Goal: Communication & Community: Share content

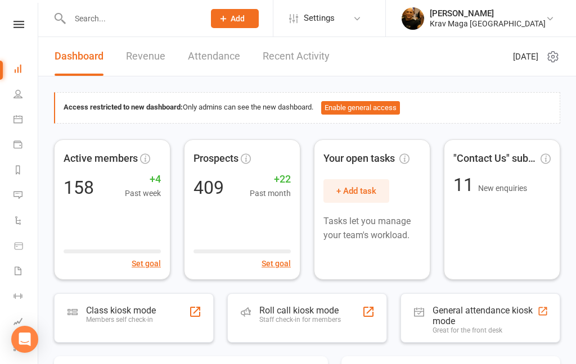
click at [19, 98] on link "People" at bounding box center [25, 95] width 25 height 25
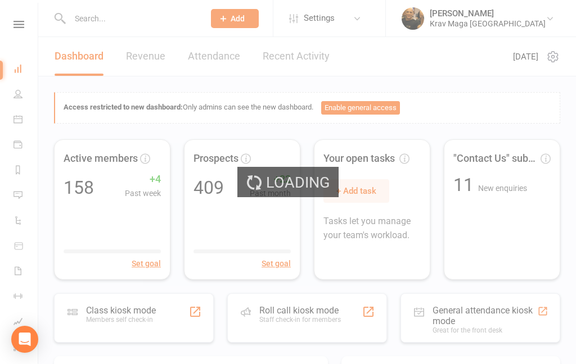
select select "100"
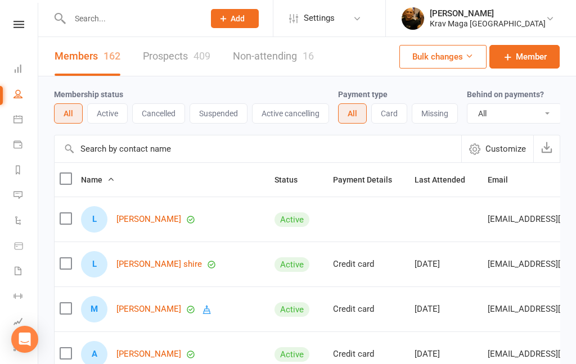
click at [19, 119] on icon at bounding box center [17, 119] width 9 height 9
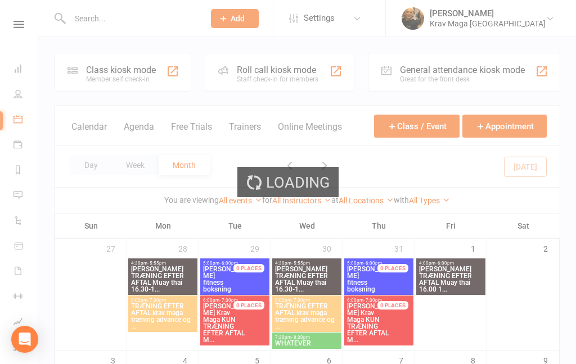
click at [21, 124] on link "Calendar" at bounding box center [25, 120] width 25 height 25
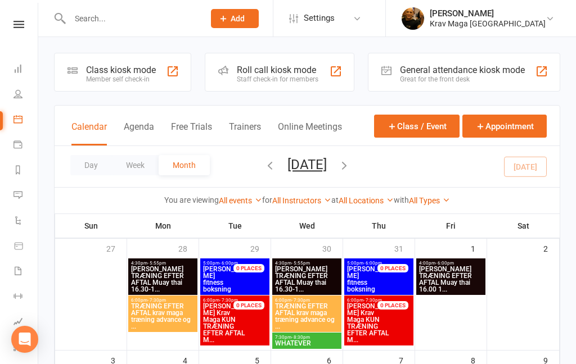
click at [350, 168] on icon "button" at bounding box center [344, 165] width 12 height 12
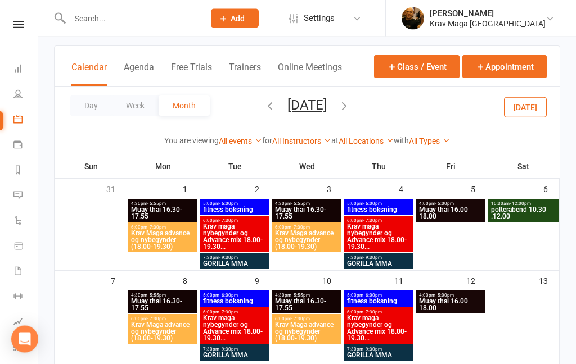
scroll to position [60, 0]
click at [21, 88] on link "People" at bounding box center [25, 95] width 25 height 25
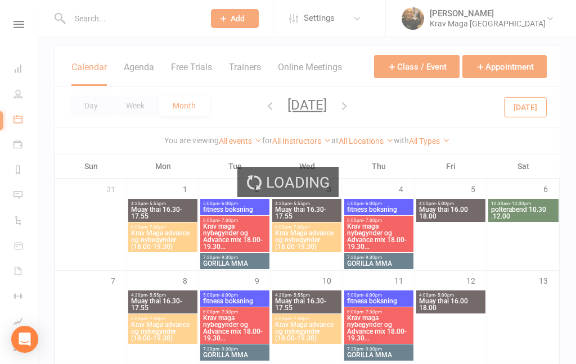
select select "100"
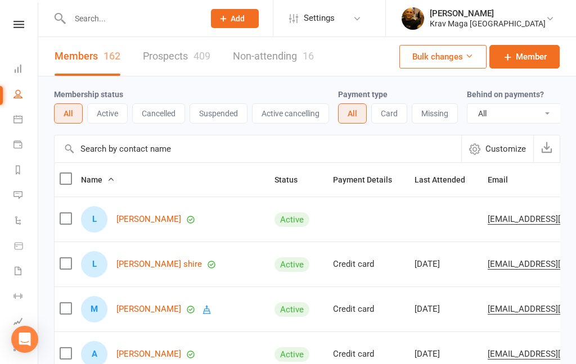
click at [473, 58] on button "Bulk changes" at bounding box center [442, 57] width 87 height 24
click at [344, 57] on div "Members 162 Prospects 409 Non-attending 16 Bulk changes Member" at bounding box center [307, 56] width 538 height 39
click at [21, 23] on icon at bounding box center [18, 24] width 11 height 7
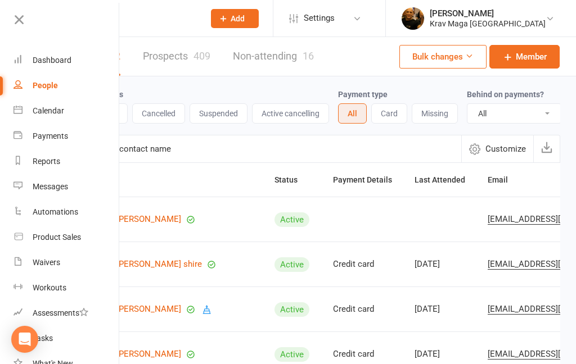
click at [46, 56] on div "Dashboard" at bounding box center [52, 60] width 39 height 9
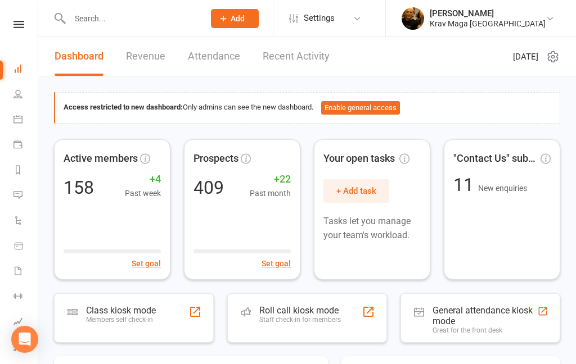
click at [15, 192] on icon at bounding box center [17, 195] width 9 height 9
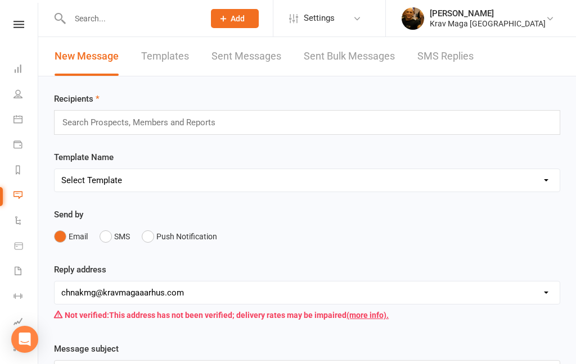
click at [543, 180] on select "Select Template [SMS] aflysning træning [Email] hvordan booke jeg på holdet [Em…" at bounding box center [307, 180] width 505 height 22
click at [547, 177] on select "Select Template [SMS] aflysning træning [Email] hvordan booke jeg på holdet [Em…" at bounding box center [307, 180] width 505 height 22
select select "10"
click at [186, 187] on select "Select Template [SMS] aflysning træning [Email] hvordan booke jeg på holdet [Em…" at bounding box center [307, 180] width 505 height 22
click at [217, 182] on select "Select Template [SMS] aflysning træning [Email] hvordan booke jeg på holdet [Em…" at bounding box center [307, 180] width 505 height 22
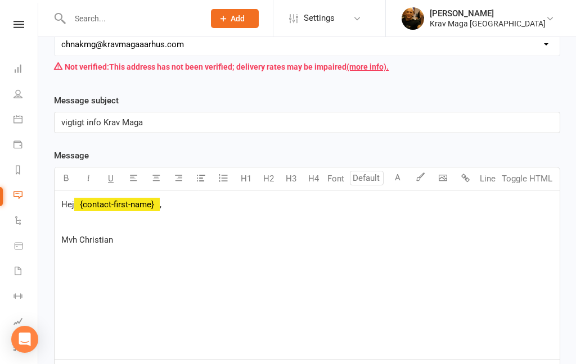
scroll to position [249, 0]
click at [181, 209] on p "Hej ﻿ {contact-first-name} ," at bounding box center [307, 204] width 492 height 13
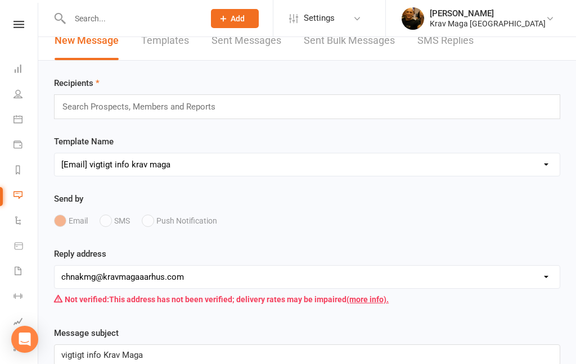
scroll to position [0, 0]
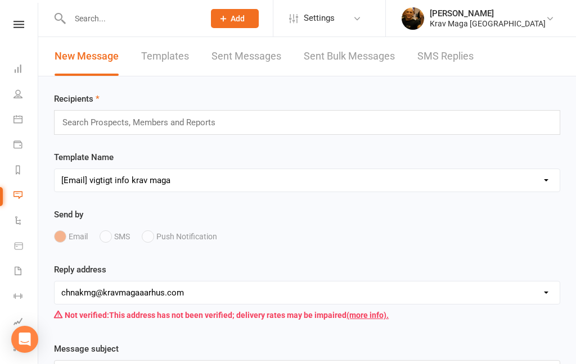
click at [543, 208] on div "Template Name Select Template [SMS] aflysning træning [Email] hvordan booke jeg…" at bounding box center [307, 207] width 523 height 112
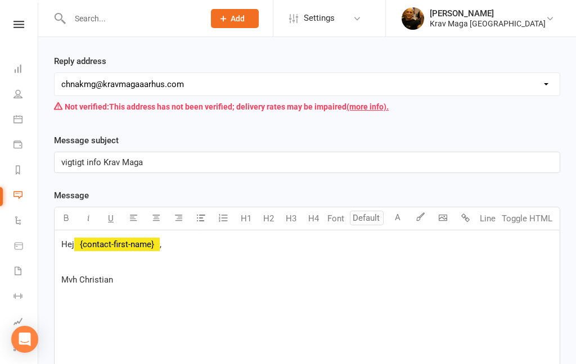
click at [173, 249] on p "Hej ﻿ {contact-first-name} ," at bounding box center [307, 244] width 492 height 13
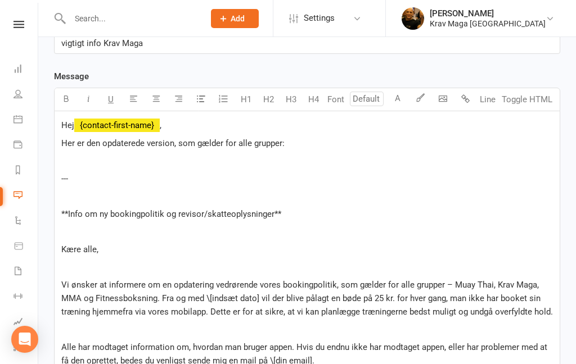
scroll to position [327, 0]
click at [296, 146] on p "Her er den opdaterede version, som gælder for alle grupper:" at bounding box center [307, 143] width 492 height 13
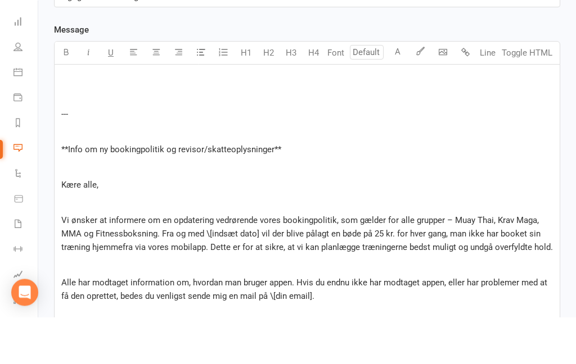
click at [85, 155] on p "---" at bounding box center [307, 161] width 492 height 13
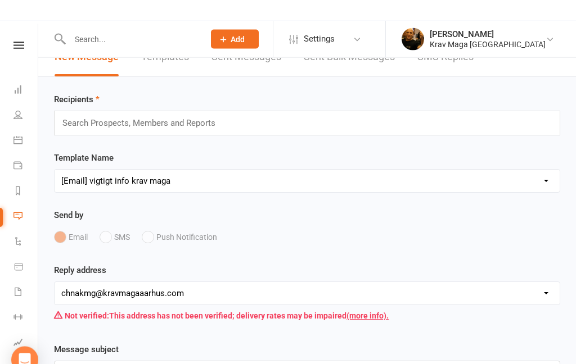
scroll to position [0, 0]
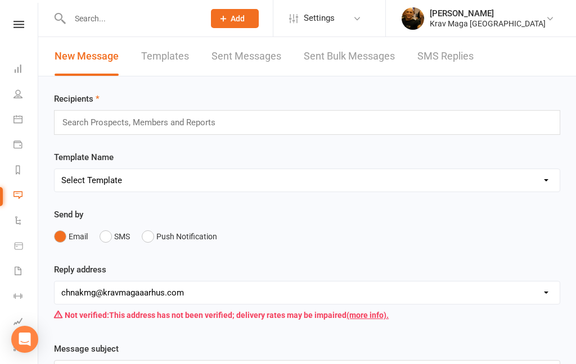
click at [544, 185] on select "Select Template [SMS] aflysning træning [Email] hvordan booke jeg på holdet [Em…" at bounding box center [307, 180] width 505 height 22
select select "10"
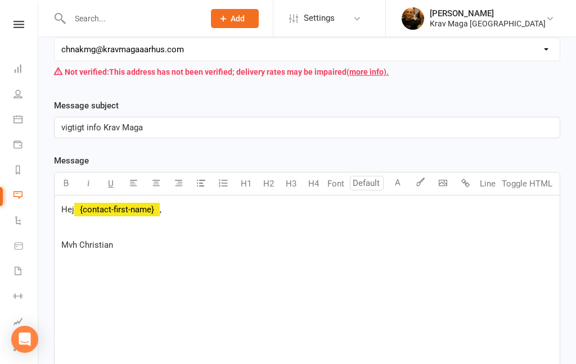
scroll to position [227, 0]
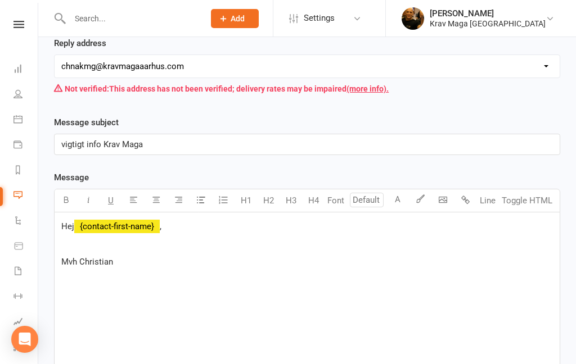
click at [181, 237] on div "Hej ﻿ {contact-first-name} , Mvh Christian" at bounding box center [307, 297] width 505 height 169
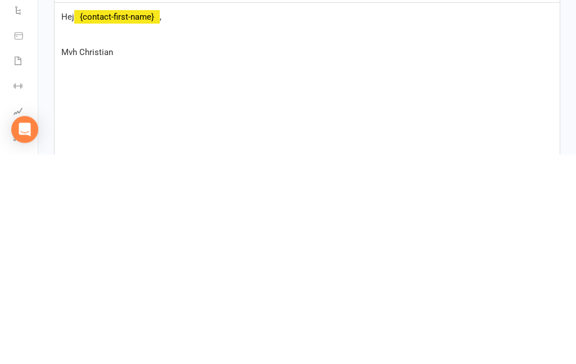
click at [93, 238] on p at bounding box center [307, 244] width 492 height 13
click at [91, 238] on p at bounding box center [307, 244] width 492 height 13
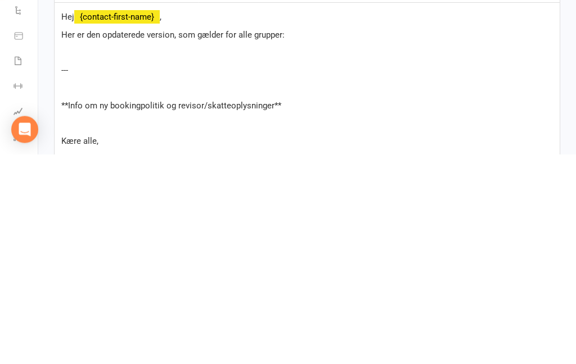
scroll to position [629, 0]
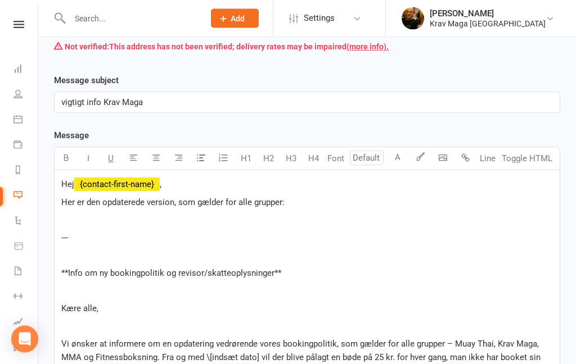
click at [290, 209] on p "Her er den opdaterede version, som gælder for alle grupper:" at bounding box center [307, 202] width 492 height 13
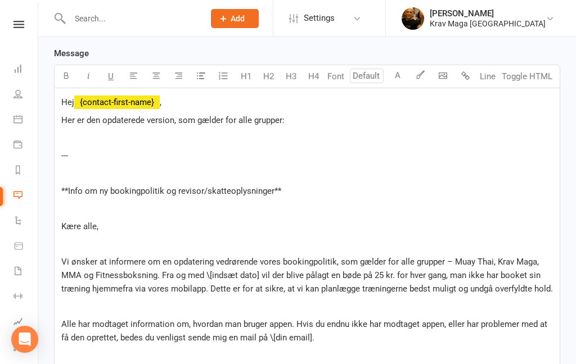
scroll to position [314, 0]
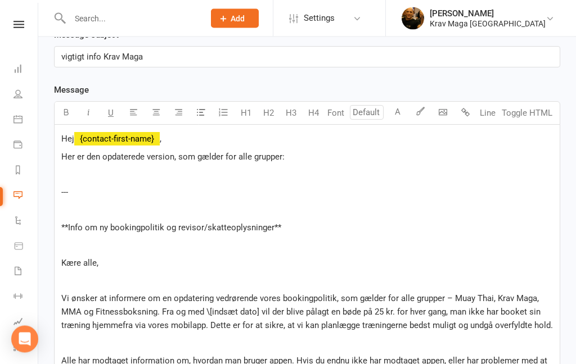
click at [360, 230] on p "**Info om ny bookingpolitik og revisor/skatteoplysninger**" at bounding box center [307, 228] width 492 height 13
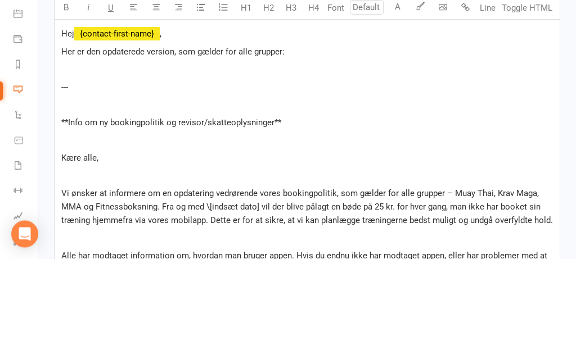
click at [289, 151] on p "Her er den opdaterede version, som gælder for alle grupper:" at bounding box center [307, 157] width 492 height 13
click at [78, 186] on p "---" at bounding box center [307, 192] width 492 height 13
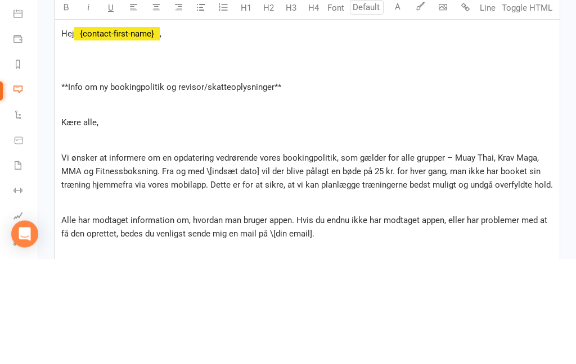
click at [291, 186] on p "**Info om ny bookingpolitik og revisor/skatteoplysninger**" at bounding box center [307, 192] width 492 height 13
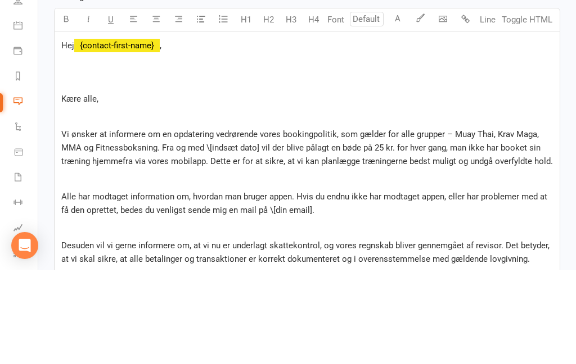
click at [260, 223] on span "Vi ønsker at informere om en opdatering vedrørende vores bookingpolitik, som gæ…" at bounding box center [307, 241] width 492 height 37
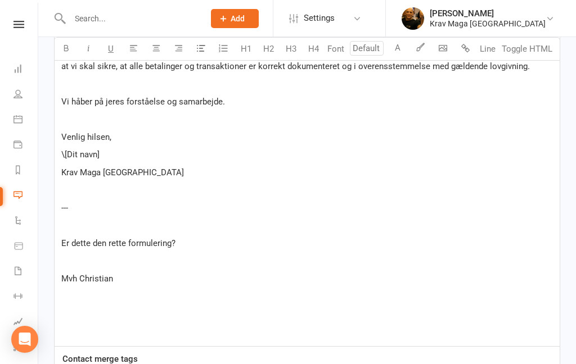
scroll to position [622, 0]
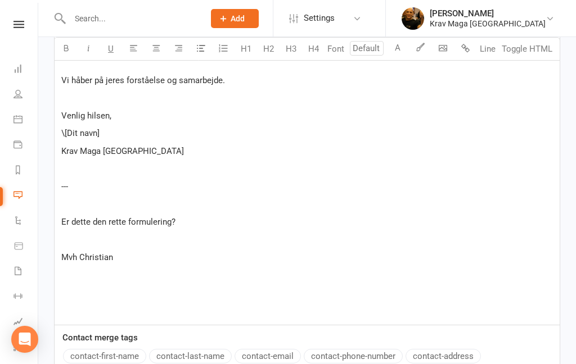
click at [110, 134] on p "\[Dit navn]" at bounding box center [307, 133] width 492 height 13
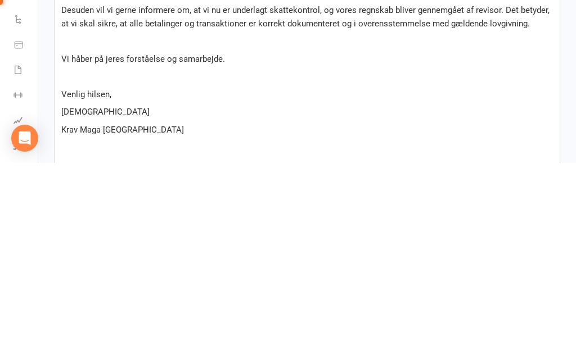
scroll to position [643, 0]
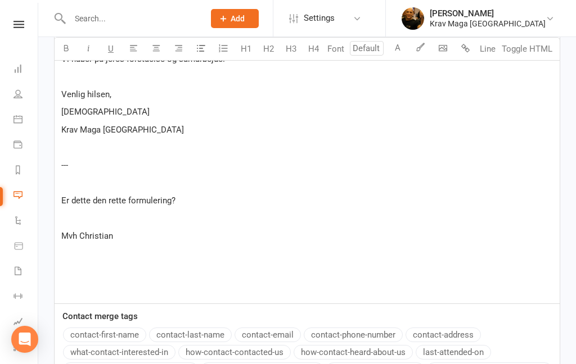
click at [179, 202] on p "Er dette den rette formulering?" at bounding box center [307, 200] width 492 height 13
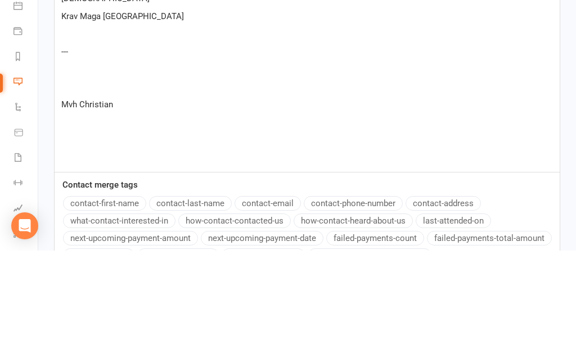
click at [116, 117] on div "Hej ﻿ {contact-first-name} , ﻿ Kære alle, ﻿ Vi ønsker at informere om en opdate…" at bounding box center [307, 41] width 505 height 490
click at [127, 211] on p "Mvh Christian" at bounding box center [307, 217] width 492 height 13
click at [70, 159] on p "---" at bounding box center [307, 165] width 492 height 13
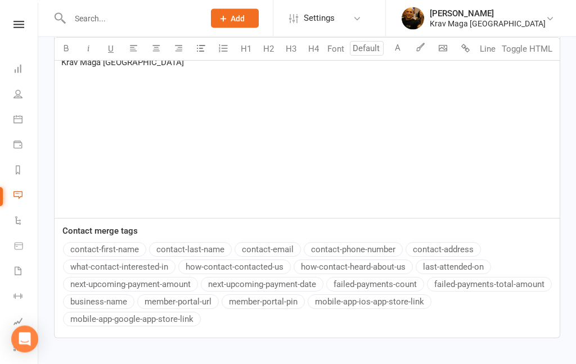
scroll to position [744, 0]
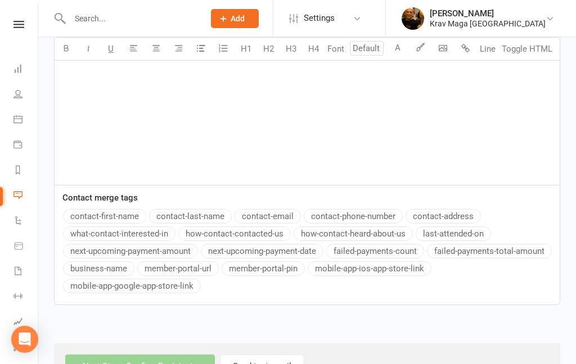
click at [178, 364] on div "Next Step - Confirm Recipients Send test email" at bounding box center [307, 367] width 506 height 46
click at [173, 364] on div "Next Step - Confirm Recipients Send test email" at bounding box center [307, 367] width 506 height 46
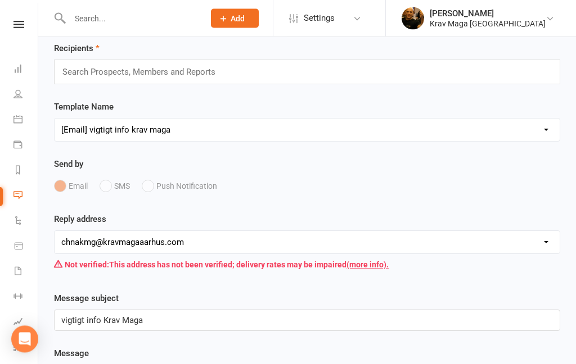
scroll to position [0, 0]
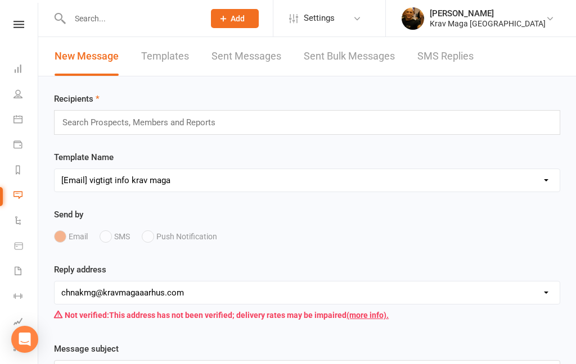
click at [536, 127] on div "Search Prospects, Members and Reports" at bounding box center [307, 122] width 506 height 25
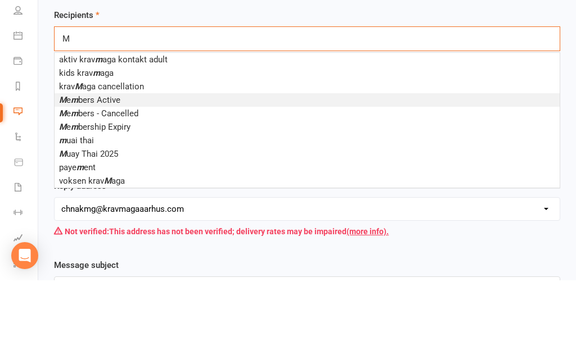
type input "M"
click at [101, 179] on span "M e m bers Active" at bounding box center [89, 184] width 61 height 10
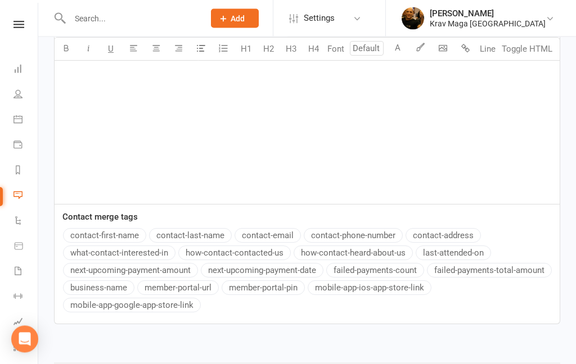
scroll to position [744, 0]
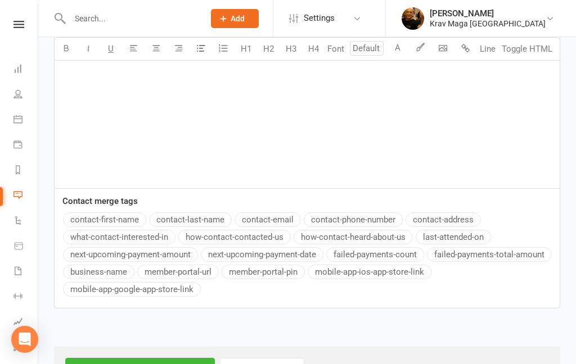
click at [155, 364] on input "Next Step - Confirm Recipients" at bounding box center [140, 370] width 150 height 24
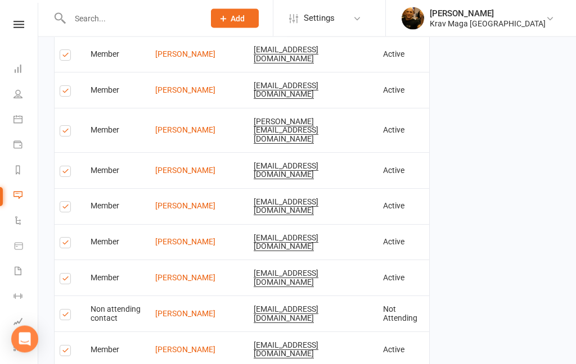
scroll to position [1995, 0]
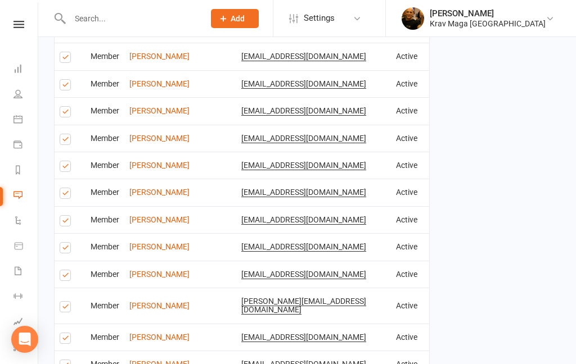
scroll to position [1910, 0]
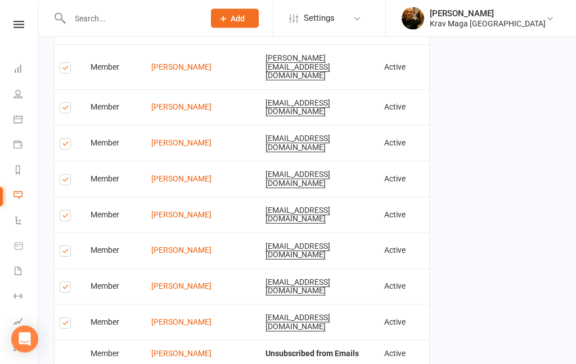
scroll to position [1953, 0]
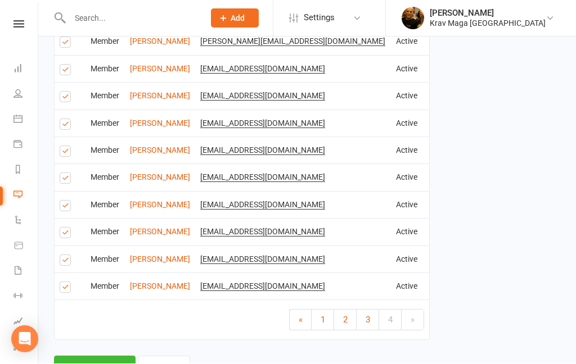
scroll to position [858, 0]
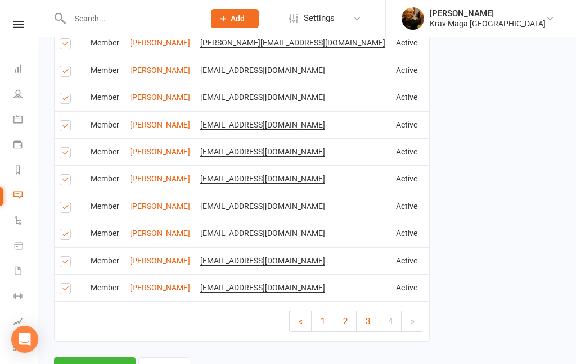
click at [321, 321] on span "1" at bounding box center [323, 322] width 4 height 10
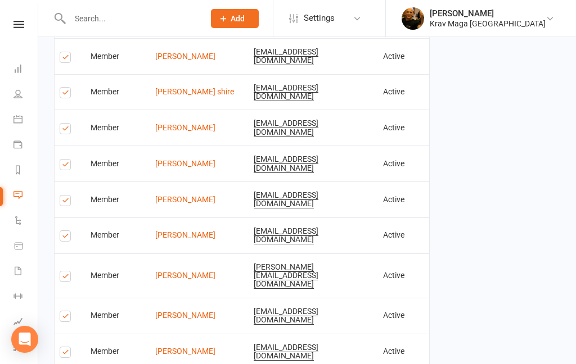
click at [66, 166] on label at bounding box center [67, 166] width 15 height 0
click at [66, 160] on input "checkbox" at bounding box center [63, 160] width 7 height 0
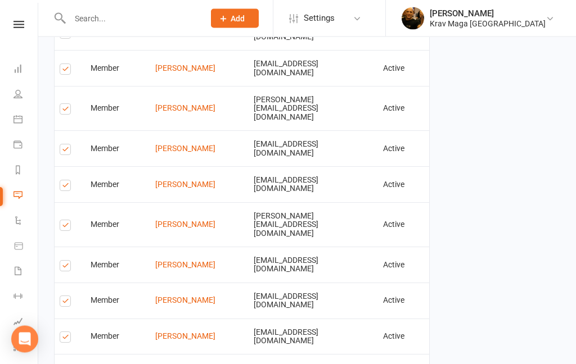
scroll to position [1995, 0]
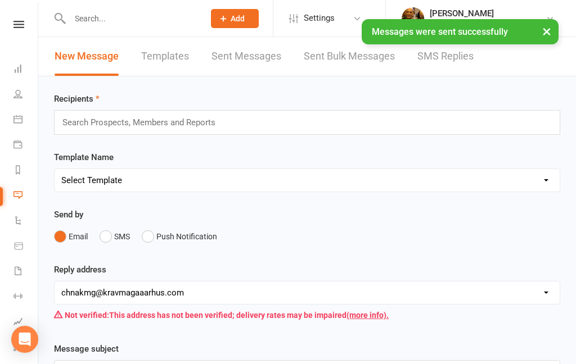
click at [102, 244] on button "SMS" at bounding box center [115, 236] width 30 height 21
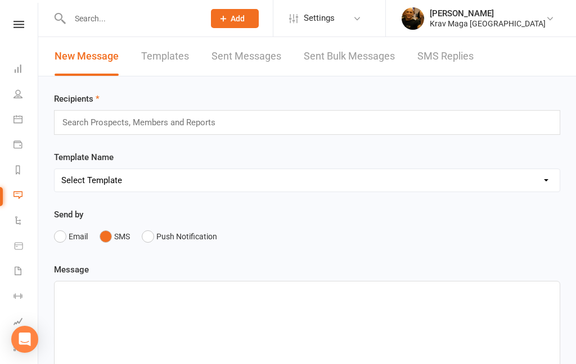
click at [540, 183] on select "Select Template [SMS] aflysning træning [Email] hvordan booke jeg på holdet [Em…" at bounding box center [307, 180] width 505 height 22
select select "18"
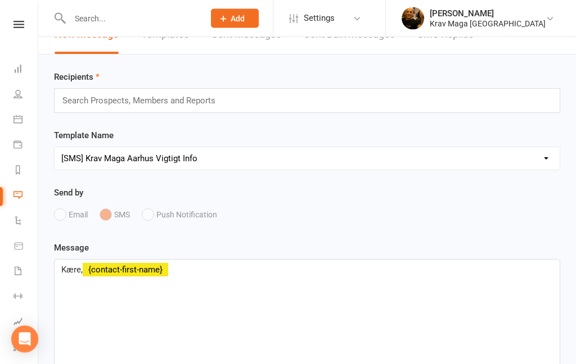
scroll to position [21, 0]
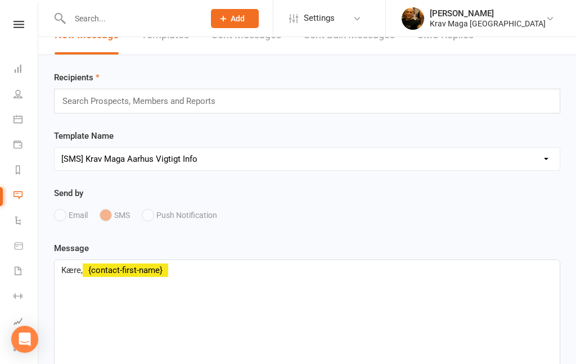
click at [186, 277] on p "Kære, ﻿ {contact-first-name}" at bounding box center [307, 270] width 492 height 13
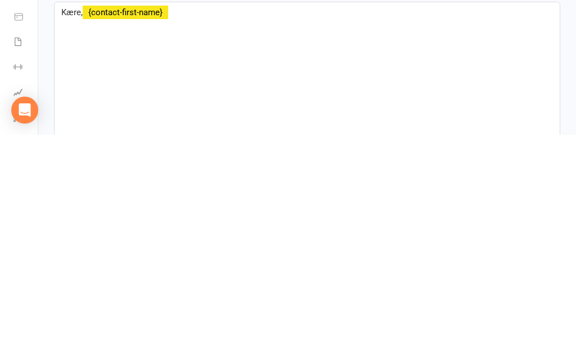
click at [86, 232] on div "Kære, ﻿ {contact-first-name} ﻿" at bounding box center [307, 316] width 505 height 169
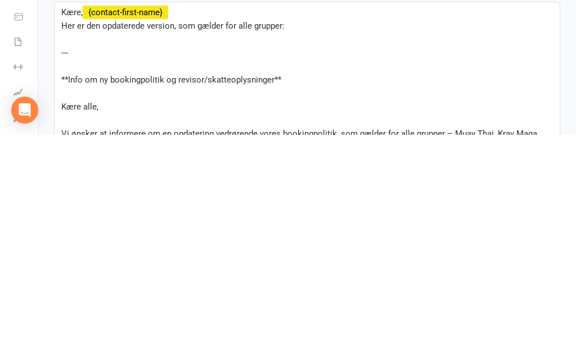
scroll to position [399, 0]
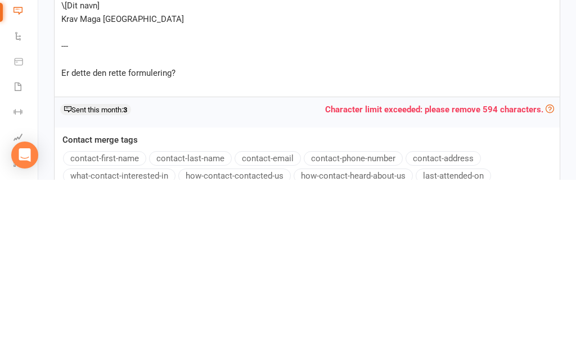
click at [183, 251] on p "Er dette den rette formulering?" at bounding box center [307, 257] width 492 height 13
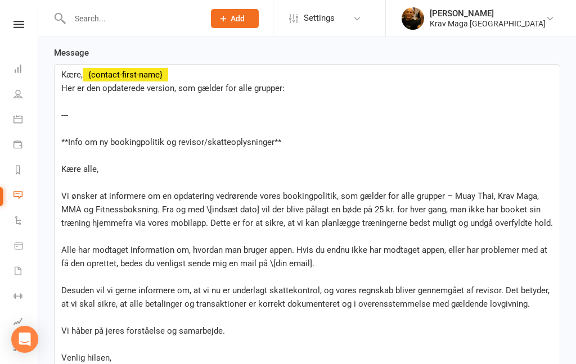
scroll to position [213, 0]
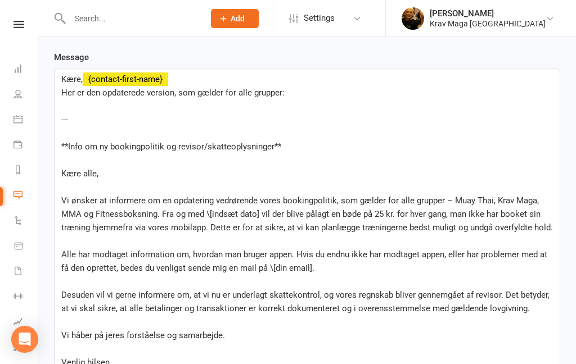
click at [287, 100] on p "Her er den opdaterede version, som gælder for alle grupper:" at bounding box center [307, 92] width 492 height 13
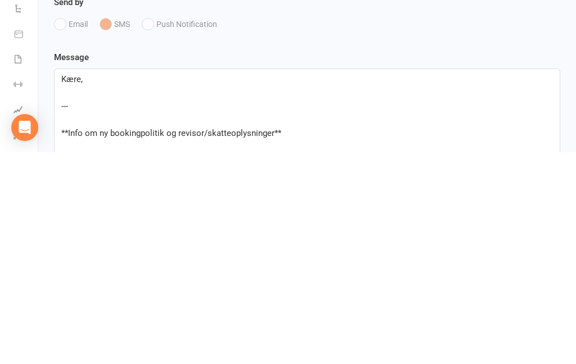
scroll to position [0, 0]
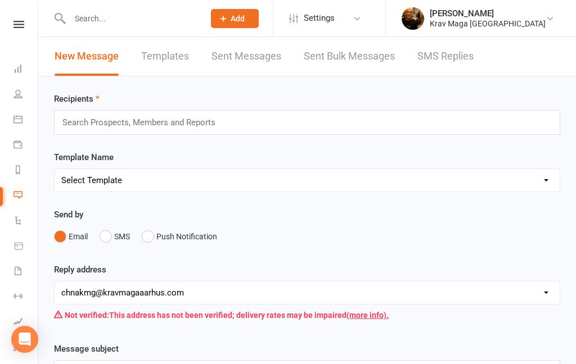
click at [549, 186] on select "Select Template [SMS] aflysning træning [Email] hvordan booke jeg på holdet [Em…" at bounding box center [307, 180] width 505 height 22
select select "18"
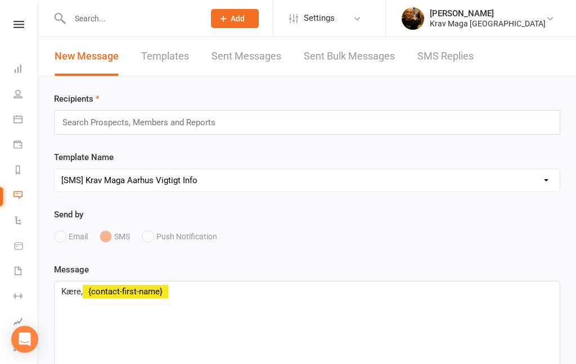
click at [185, 299] on p "Kære, ﻿ {contact-first-name}" at bounding box center [307, 291] width 492 height 13
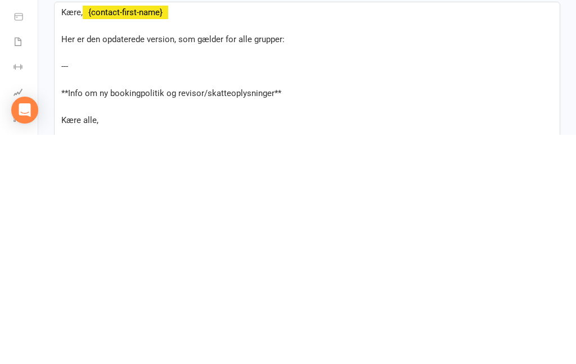
scroll to position [412, 0]
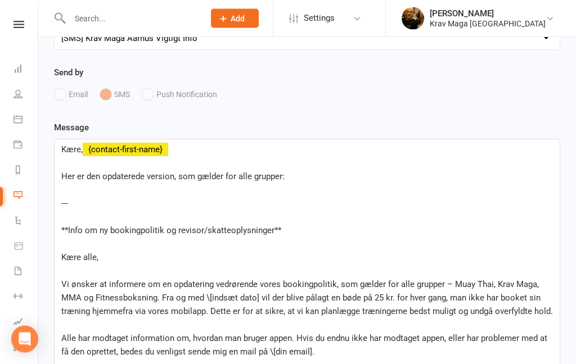
click at [287, 183] on p "Her er den opdaterede version, som gælder for alle grupper:" at bounding box center [307, 176] width 492 height 13
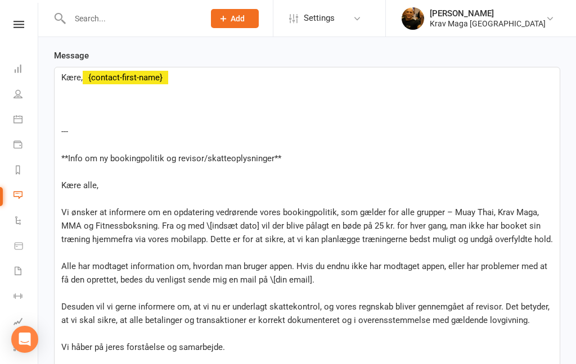
scroll to position [215, 0]
click at [289, 161] on p "**Info om ny bookingpolitik og revisor/skatteoplysninger**" at bounding box center [307, 157] width 492 height 13
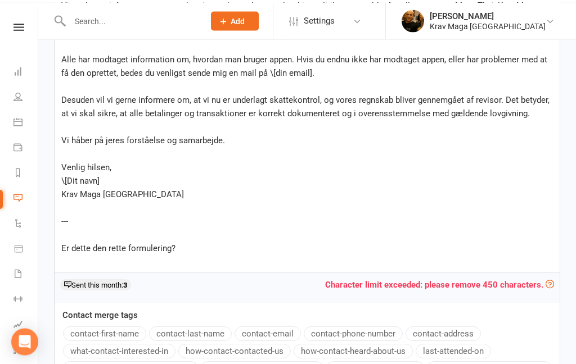
scroll to position [358, 0]
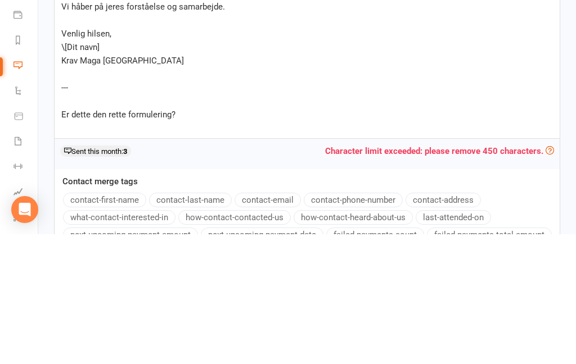
click at [110, 170] on p "\[Dit navn]" at bounding box center [307, 176] width 492 height 13
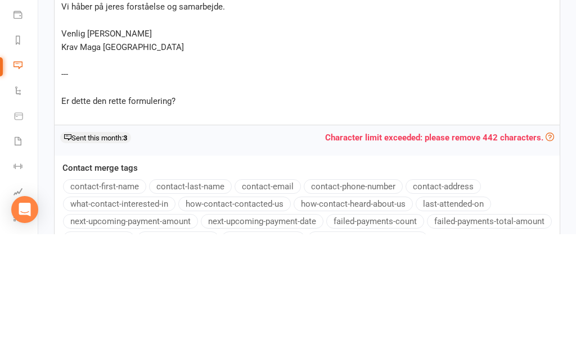
click at [113, 159] on span "Venlig [PERSON_NAME]" at bounding box center [106, 164] width 91 height 10
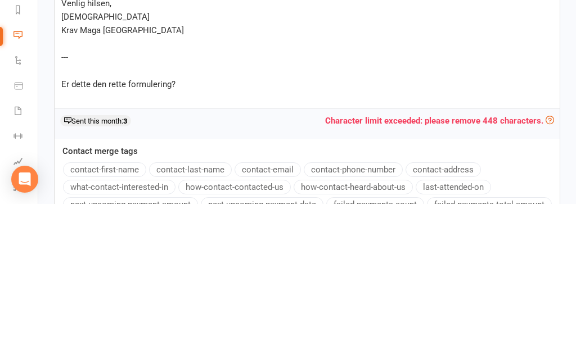
click at [187, 238] on p "Er dette den rette formulering?" at bounding box center [307, 244] width 492 height 13
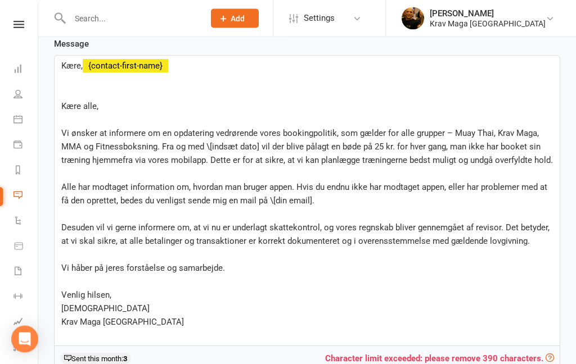
scroll to position [214, 0]
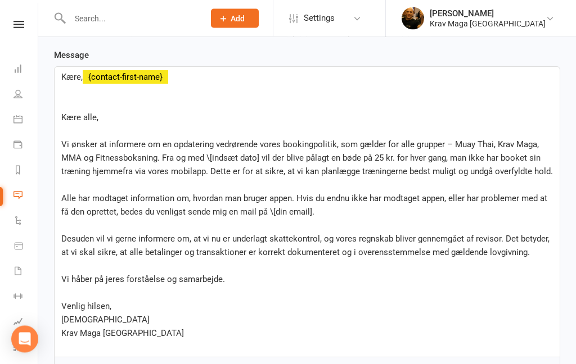
click at [260, 163] on span "Vi ønsker at informere om en opdatering vedrørende vores bookingpolitik, som gæ…" at bounding box center [307, 158] width 492 height 37
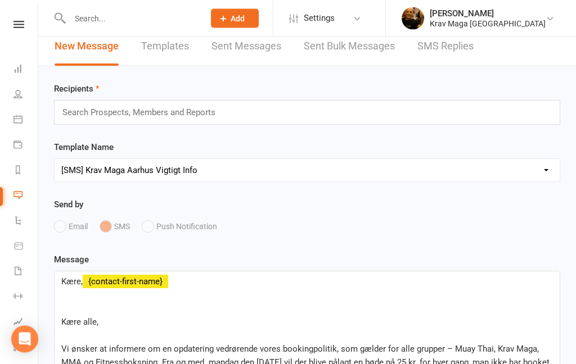
scroll to position [0, 0]
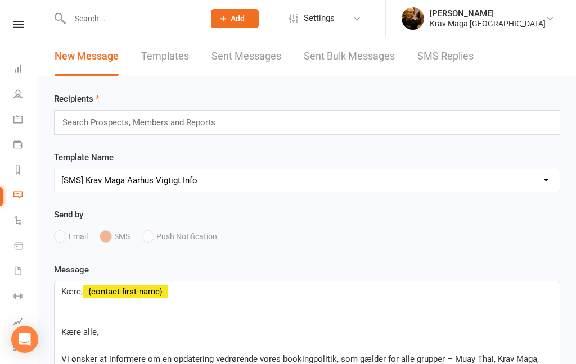
click at [105, 124] on input "text" at bounding box center [143, 122] width 165 height 15
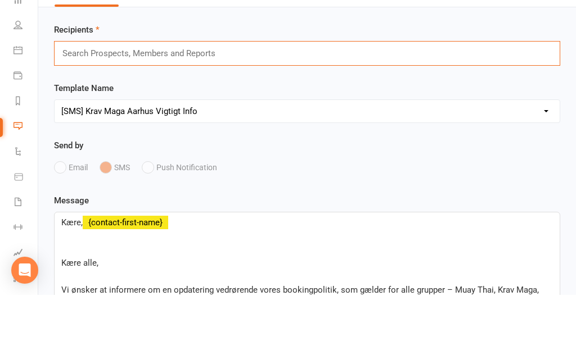
click at [106, 115] on input "text" at bounding box center [143, 122] width 165 height 15
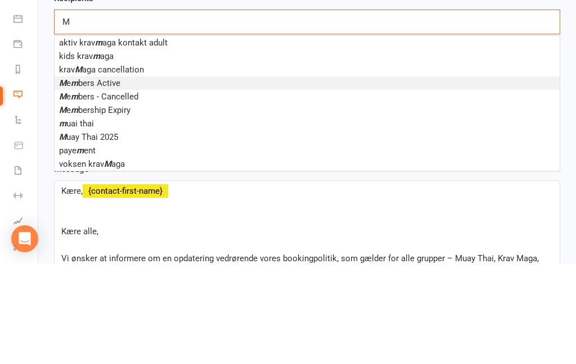
type input "M"
click at [96, 179] on span "M e m bers Active" at bounding box center [89, 184] width 61 height 10
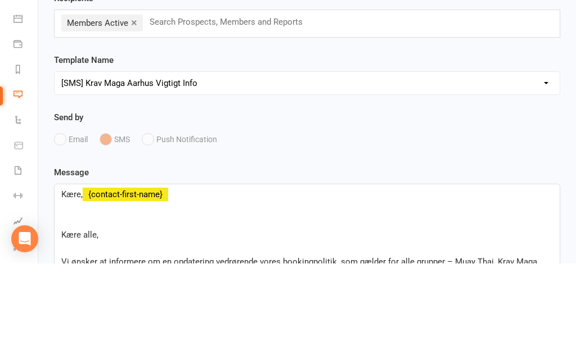
scroll to position [101, 0]
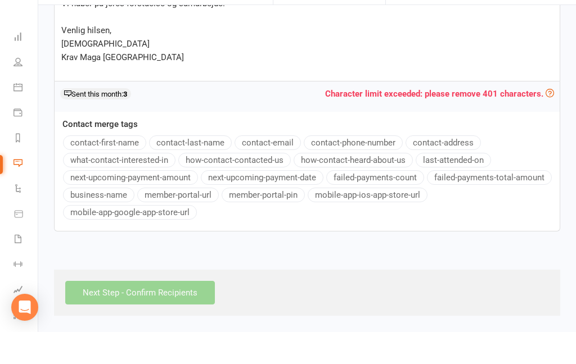
click at [375, 200] on button "how-contact-heard-about-us" at bounding box center [353, 192] width 119 height 15
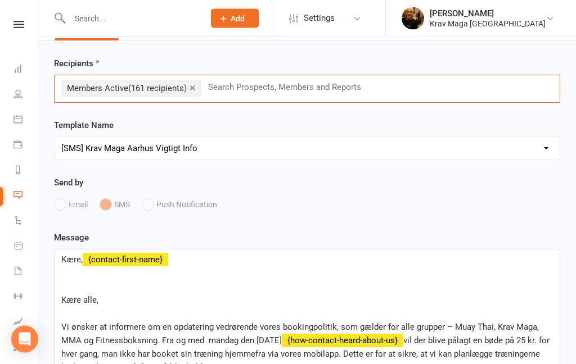
scroll to position [18, 0]
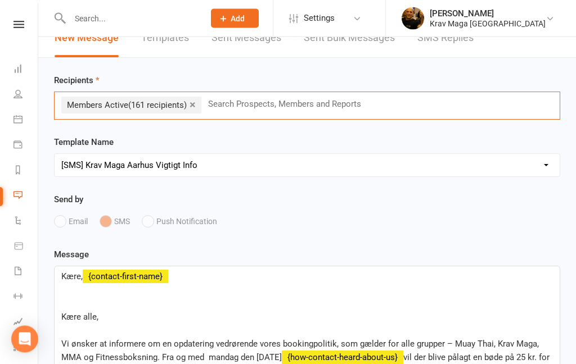
click at [96, 110] on li "× Members Active (161 recipients)" at bounding box center [131, 105] width 140 height 17
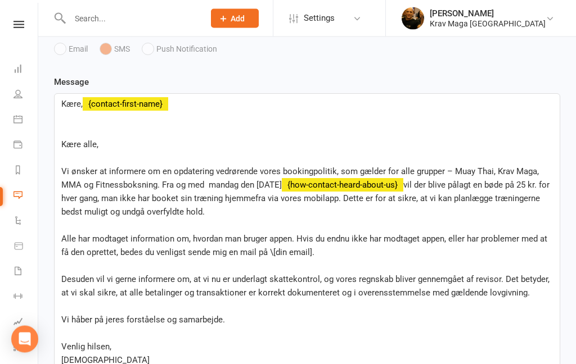
scroll to position [191, 0]
click at [440, 190] on span "vil der blive pålagt en bøde på 25 kr. for hver gang, man ikke har booket sin t…" at bounding box center [306, 198] width 490 height 37
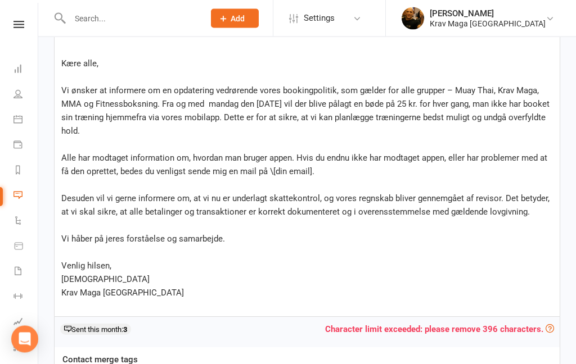
scroll to position [278, 0]
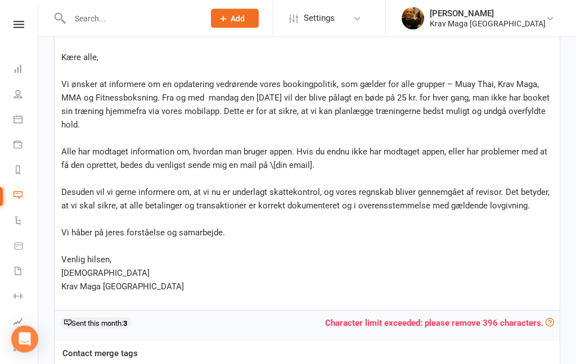
click at [532, 212] on p "Desuden vil vi gerne informere om, at vi nu er underlagt skattekontrol, og vore…" at bounding box center [307, 199] width 492 height 27
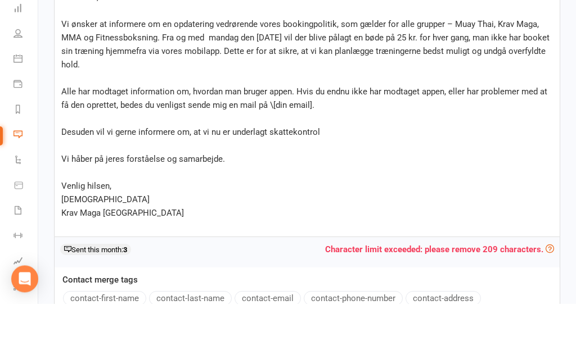
scroll to position [339, 0]
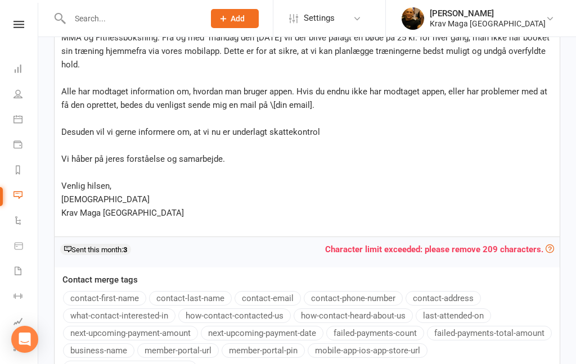
click at [327, 138] on p "Desuden vil vi gerne informere om, at vi nu er underlagt skattekontrol" at bounding box center [307, 131] width 492 height 13
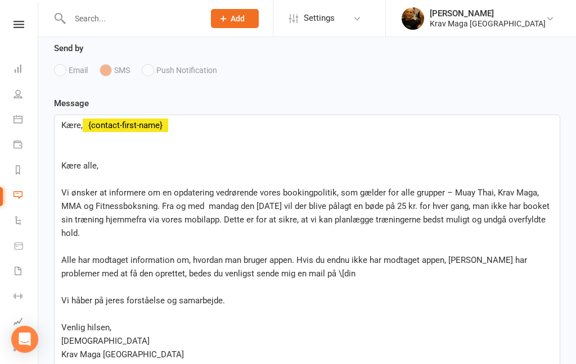
scroll to position [169, 0]
click at [475, 196] on span "Vi ønsker at informere om en opdatering vedrørende vores bookingpolitik, som gæ…" at bounding box center [306, 213] width 490 height 51
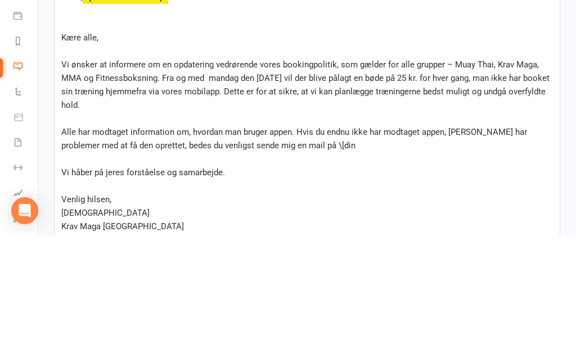
click at [542, 187] on p "Vi ønsker at informere om en opdatering vedrørende vores bookingpolitik, som gæ…" at bounding box center [307, 214] width 492 height 54
click at [544, 187] on p "Vi ønsker at informere om en opdatering vedrørende vores bookingpolitik, som gæ…" at bounding box center [307, 214] width 492 height 54
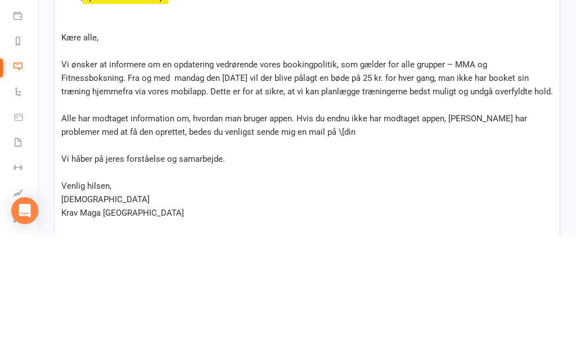
click at [476, 188] on span "Vi ønsker at informere om en opdatering vedrørende vores bookingpolitik, som gæ…" at bounding box center [307, 206] width 492 height 37
click at [557, 116] on div "Kære, ﻿ {contact-first-name} ﻿ ﻿ Kære alle, ﻿ Vi ønsker at informere om en opda…" at bounding box center [307, 241] width 505 height 250
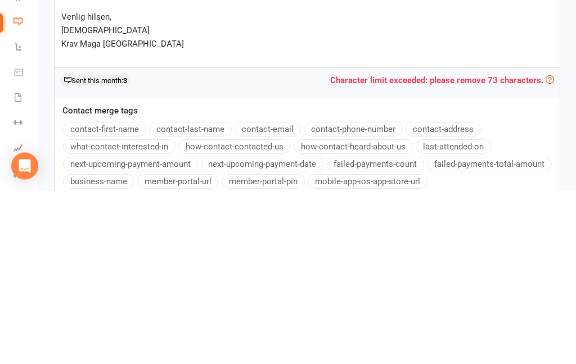
scroll to position [285, 0]
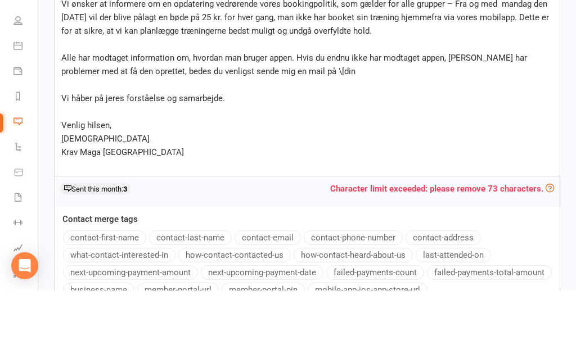
click at [295, 125] on p "Alle har modtaget information om, hvordan man bruger appen. Hvis du endnu ikke …" at bounding box center [307, 138] width 492 height 27
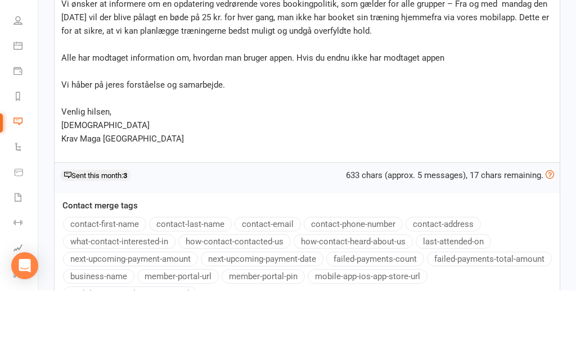
scroll to position [359, 0]
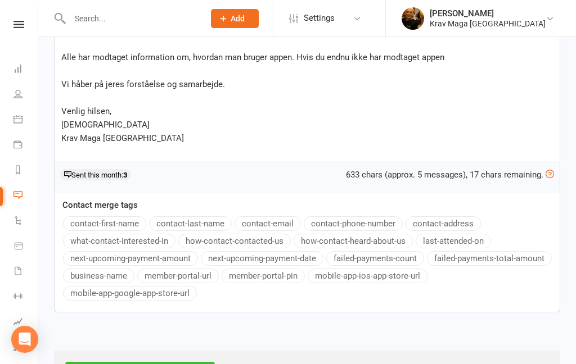
click at [461, 62] on p "Alle har modtaget information om, hvordan man bruger appen. Hvis du endnu ikke …" at bounding box center [307, 57] width 492 height 13
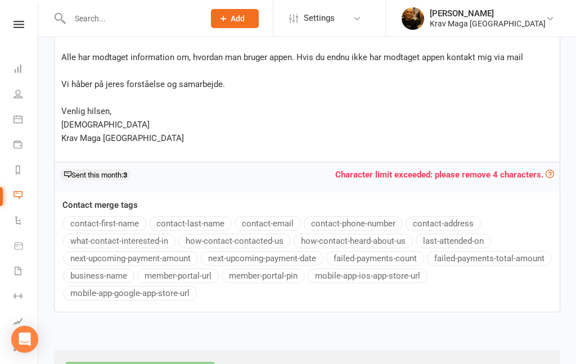
click at [531, 58] on p "Alle har modtaget information om, hvordan man bruger appen. Hvis du endnu ikke …" at bounding box center [307, 57] width 492 height 13
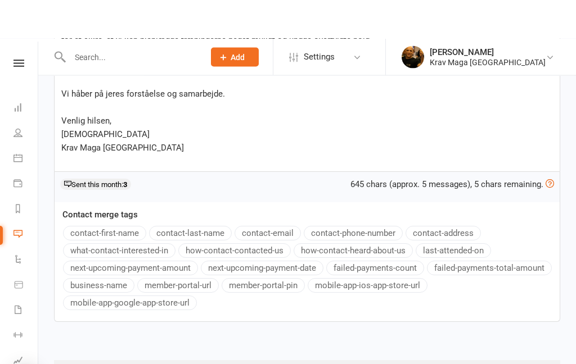
scroll to position [408, 0]
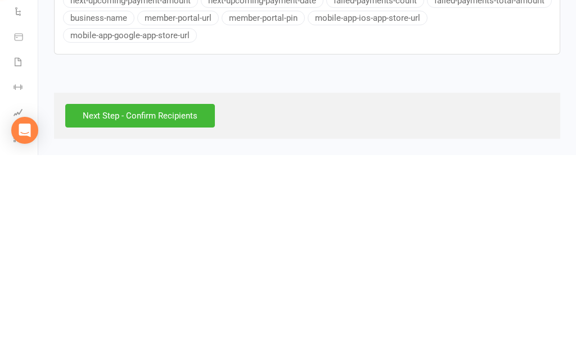
click at [148, 313] on input "Next Step - Confirm Recipients" at bounding box center [140, 325] width 150 height 24
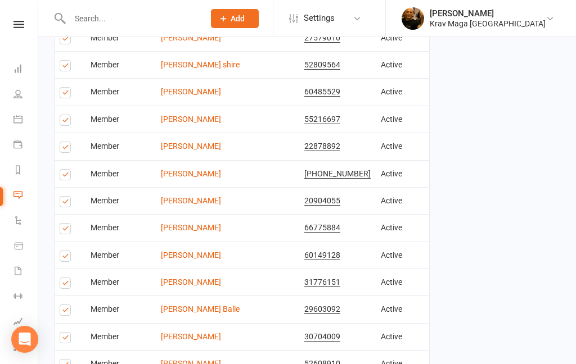
scroll to position [615, 0]
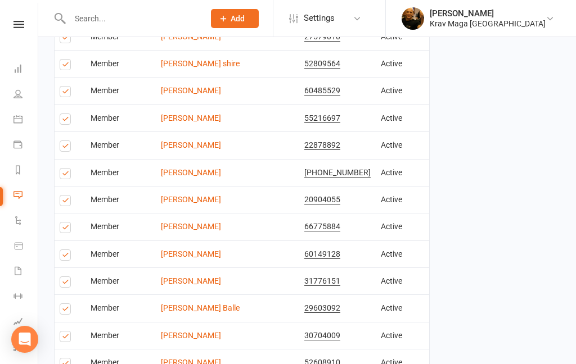
click at [66, 121] on label at bounding box center [67, 121] width 15 height 0
click at [66, 114] on input "checkbox" at bounding box center [63, 114] width 7 height 0
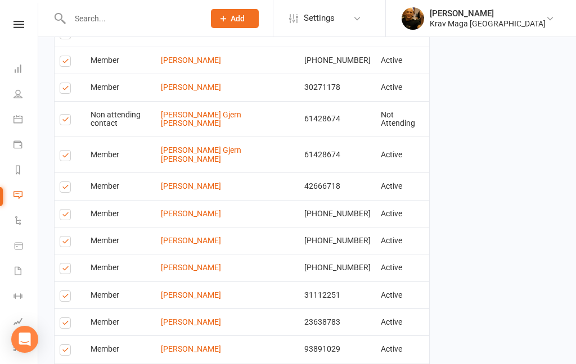
scroll to position [1694, 0]
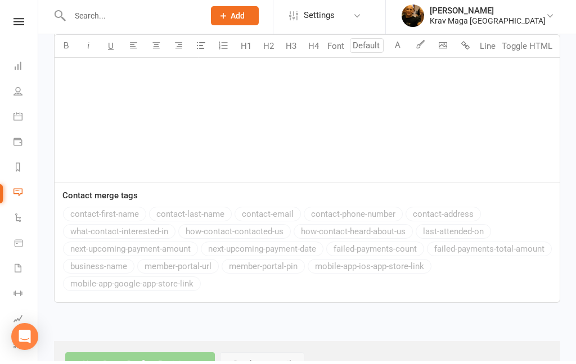
scroll to position [422, 0]
